Goal: Task Accomplishment & Management: Check status

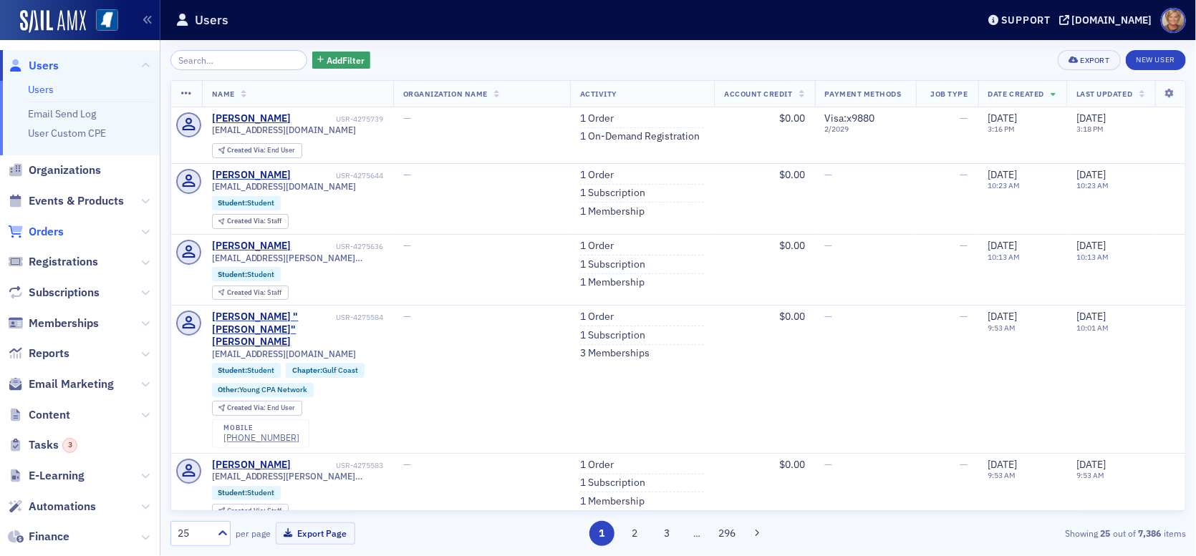
click at [52, 227] on span "Orders" at bounding box center [46, 232] width 35 height 16
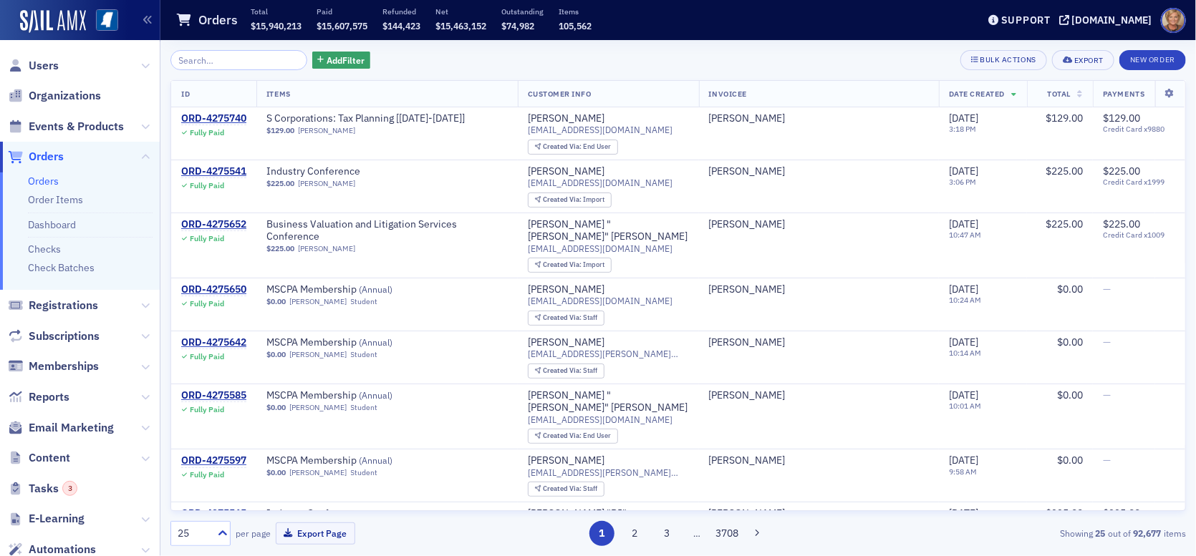
click at [228, 59] on input "search" at bounding box center [238, 60] width 137 height 20
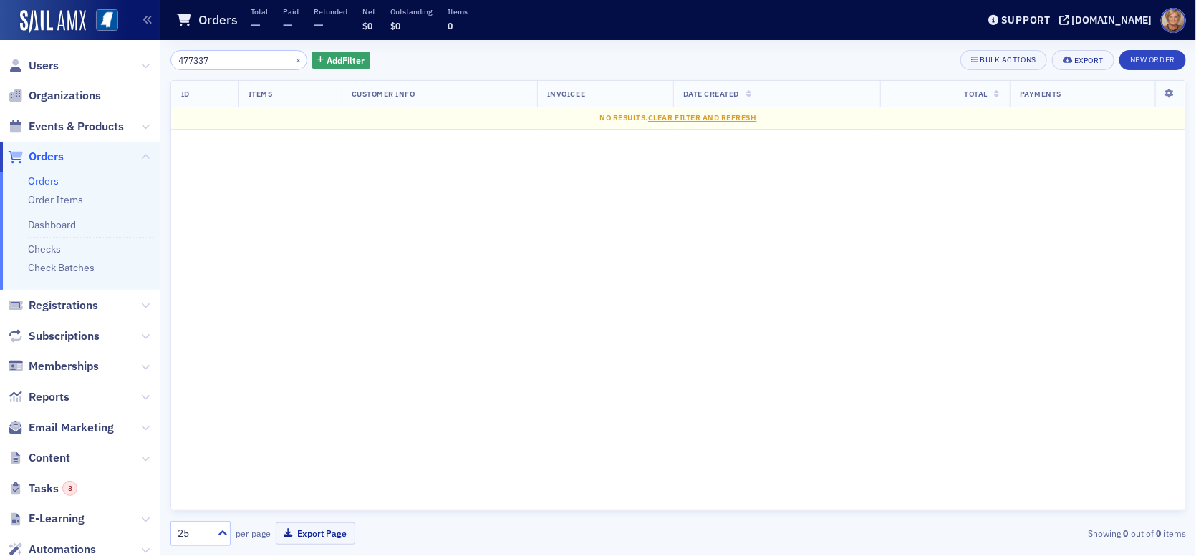
drag, startPoint x: 216, startPoint y: 60, endPoint x: 163, endPoint y: 58, distance: 53.0
click at [163, 58] on div "477337 × Add Filter Bulk Actions Export New Order ID Items Customer Info Invoic…" at bounding box center [677, 298] width 1035 height 516
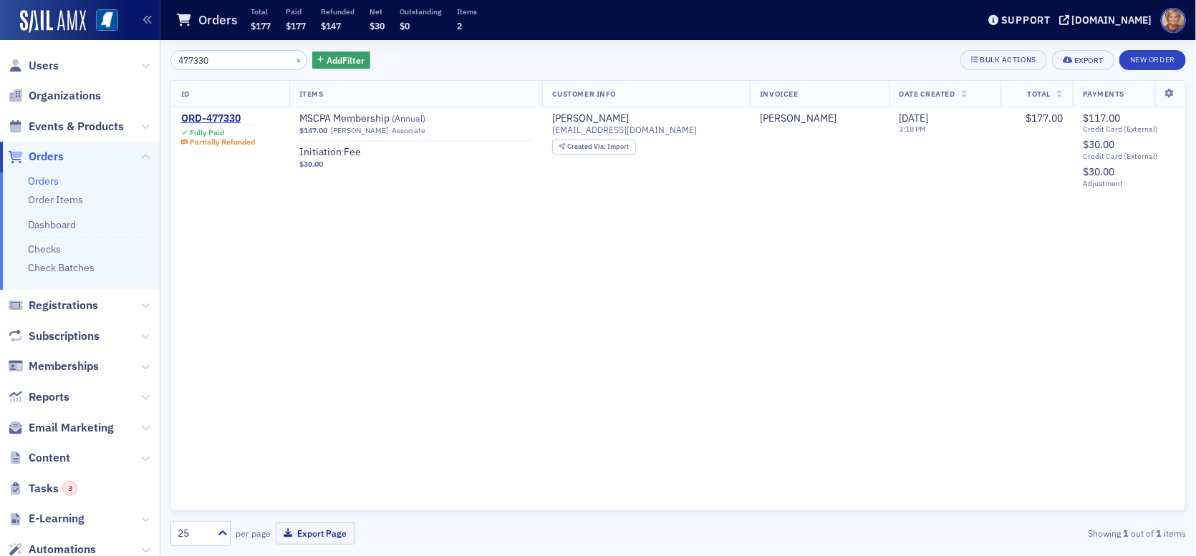
type input "477330"
click at [203, 115] on div "ORD-477330" at bounding box center [218, 118] width 74 height 13
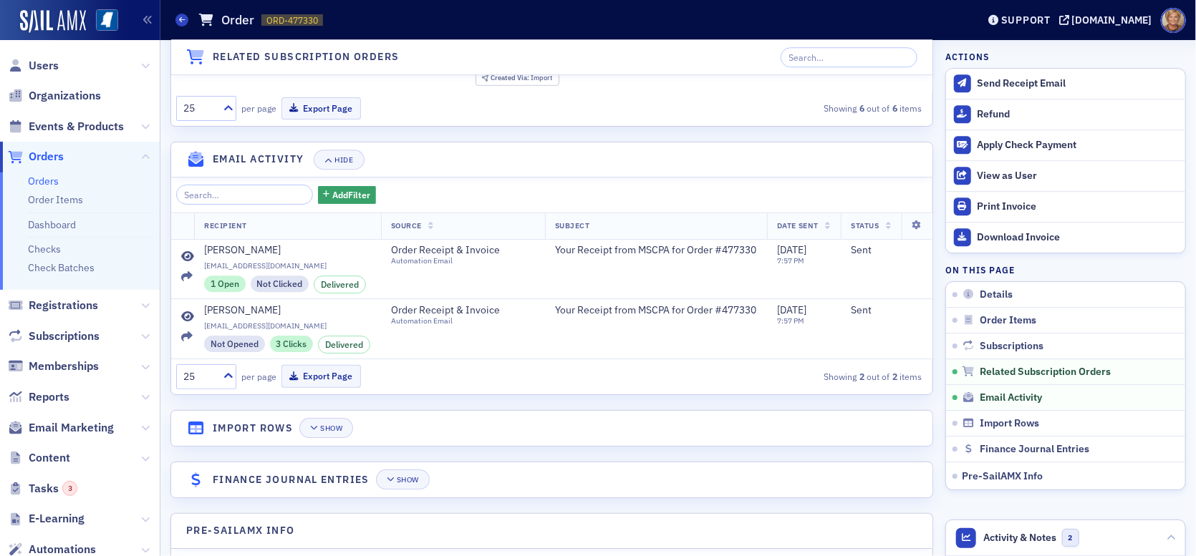
scroll to position [2219, 0]
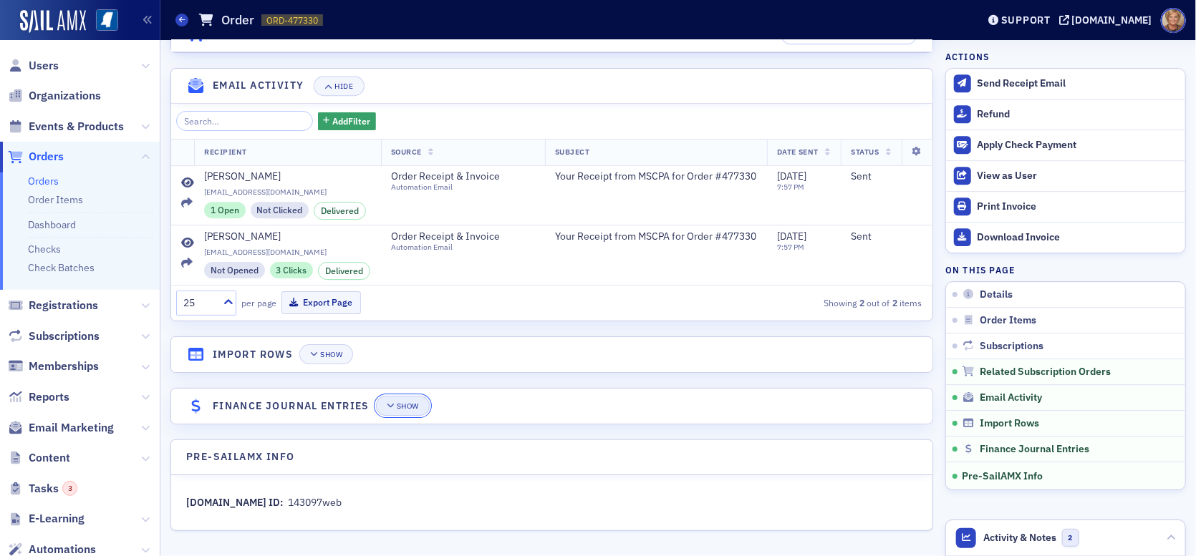
click at [417, 410] on div "Show" at bounding box center [408, 406] width 22 height 8
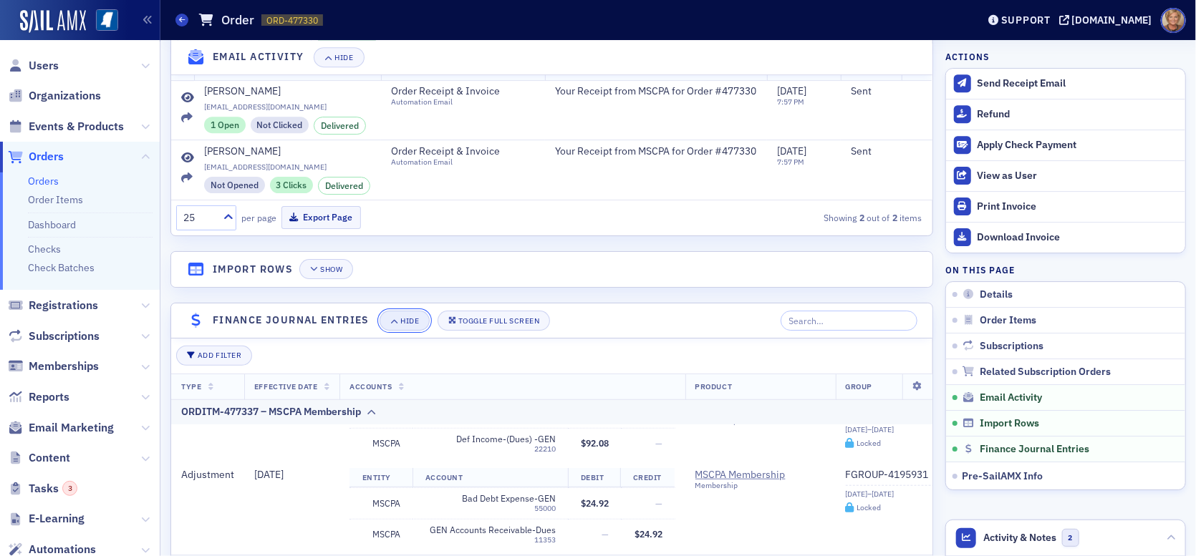
scroll to position [644, 0]
